Goal: Transaction & Acquisition: Download file/media

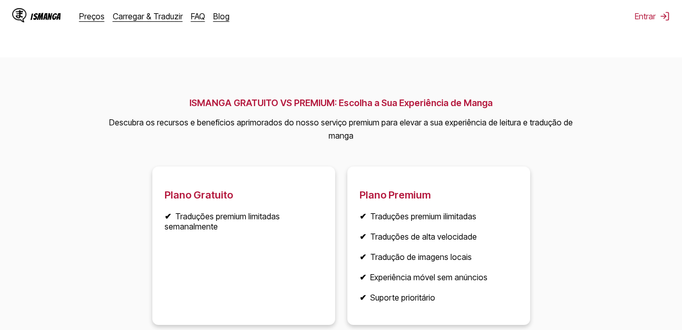
scroll to position [1326, 0]
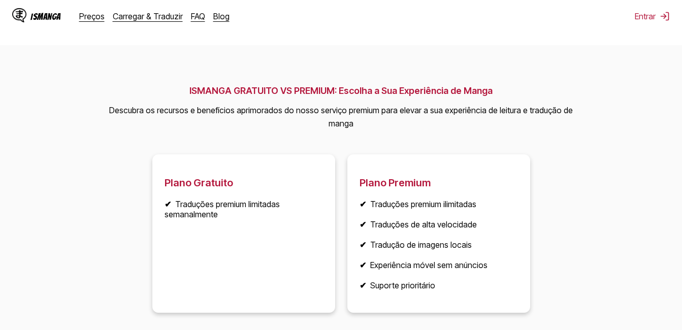
click at [439, 269] on li "✔ Experiência móvel sem anúncios" at bounding box center [438, 265] width 158 height 10
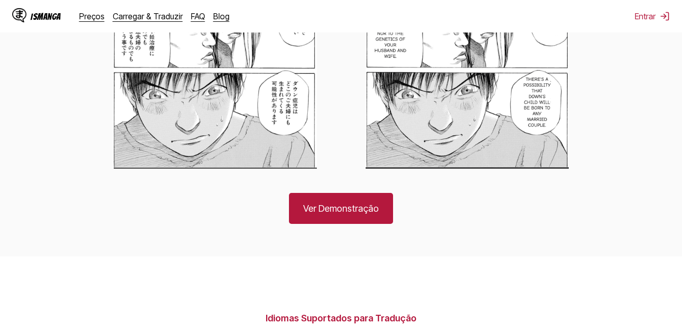
scroll to position [765, 0]
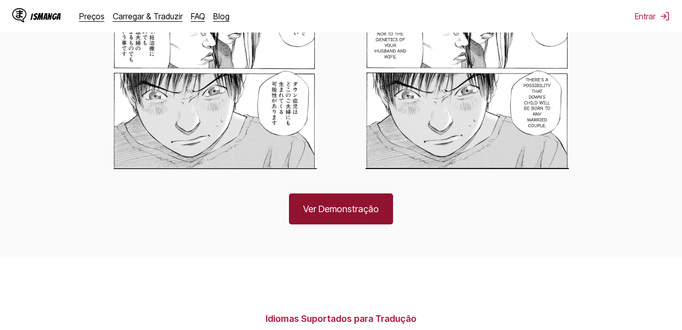
click at [365, 198] on link "Ver Demonstração" at bounding box center [341, 208] width 104 height 31
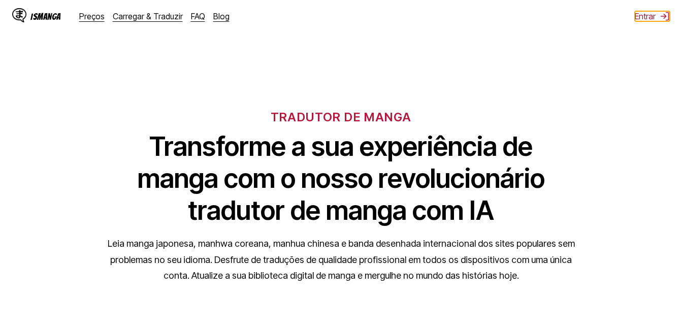
click at [665, 17] on img at bounding box center [665, 16] width 10 height 10
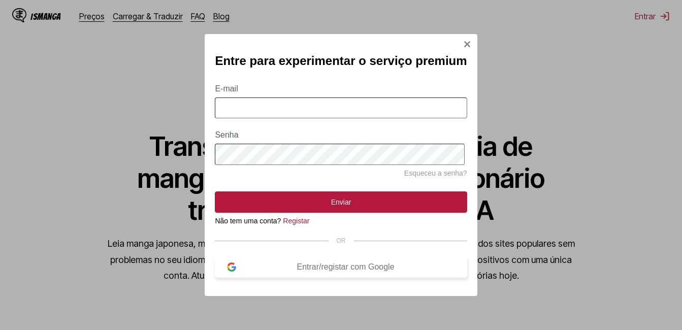
click at [363, 266] on button "Entrar/registar com Google" at bounding box center [341, 266] width 252 height 21
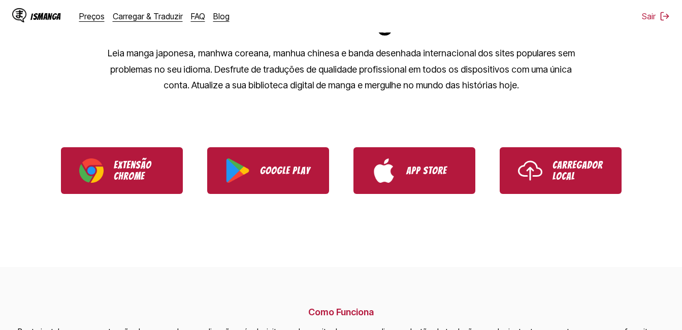
scroll to position [190, 0]
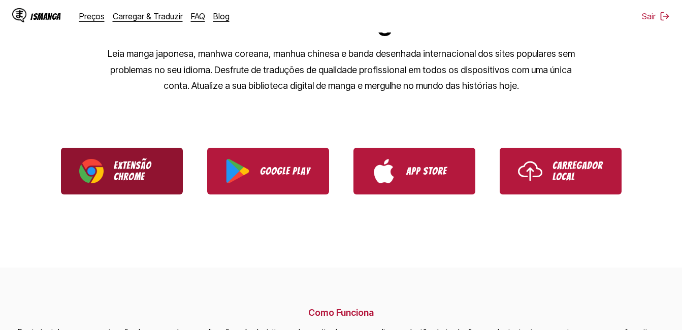
click at [139, 162] on p "Extensão Chrome" at bounding box center [139, 171] width 51 height 22
